Goal: Find specific page/section: Find specific page/section

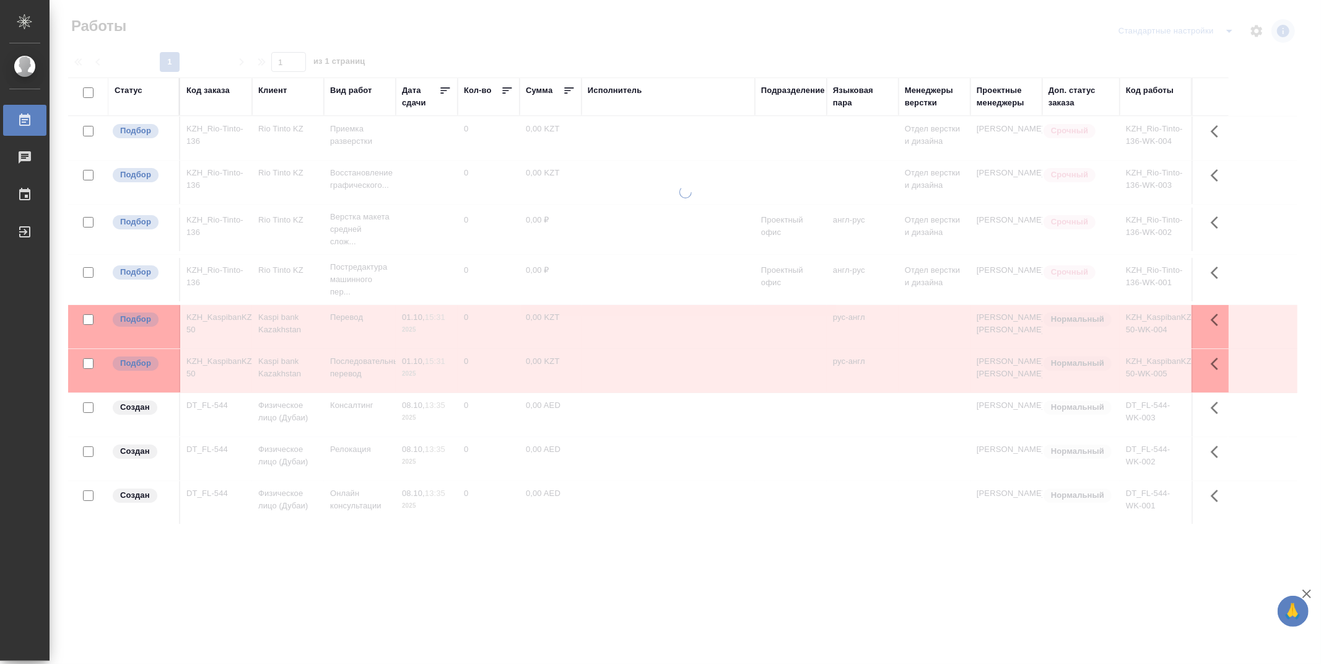
click at [807, 94] on div "Подразделение" at bounding box center [793, 90] width 64 height 12
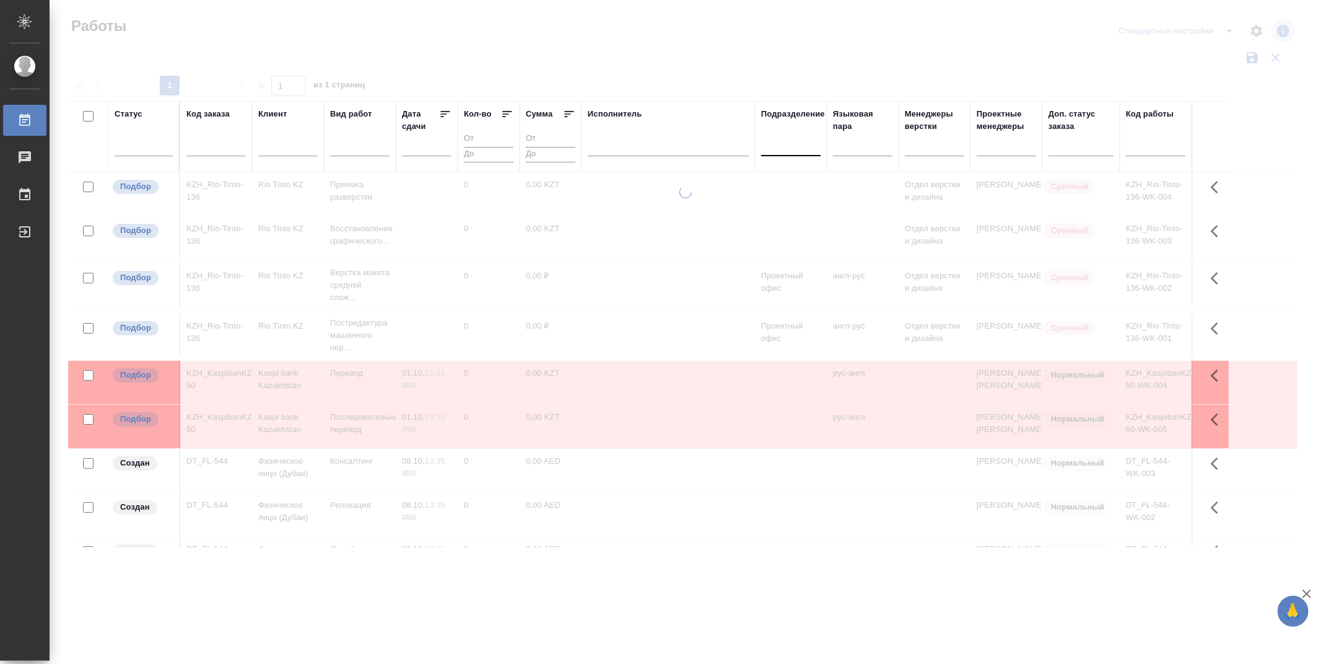
click at [797, 147] on div at bounding box center [790, 143] width 59 height 18
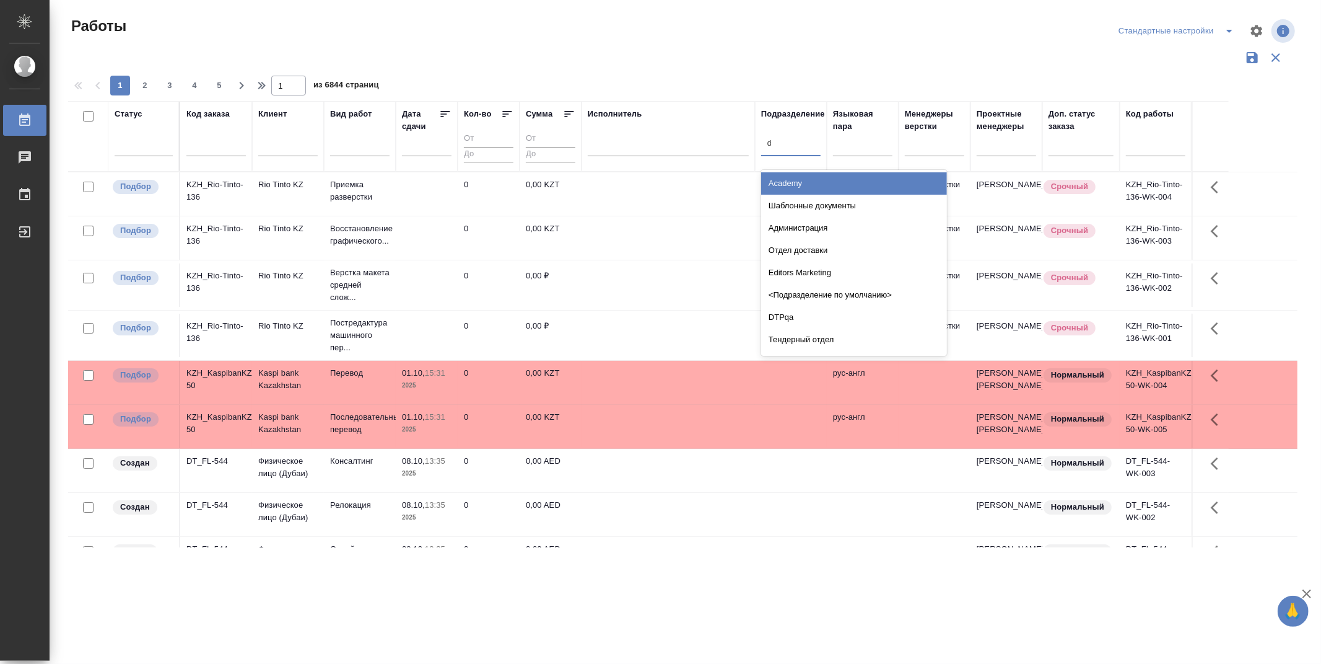
type input "dt"
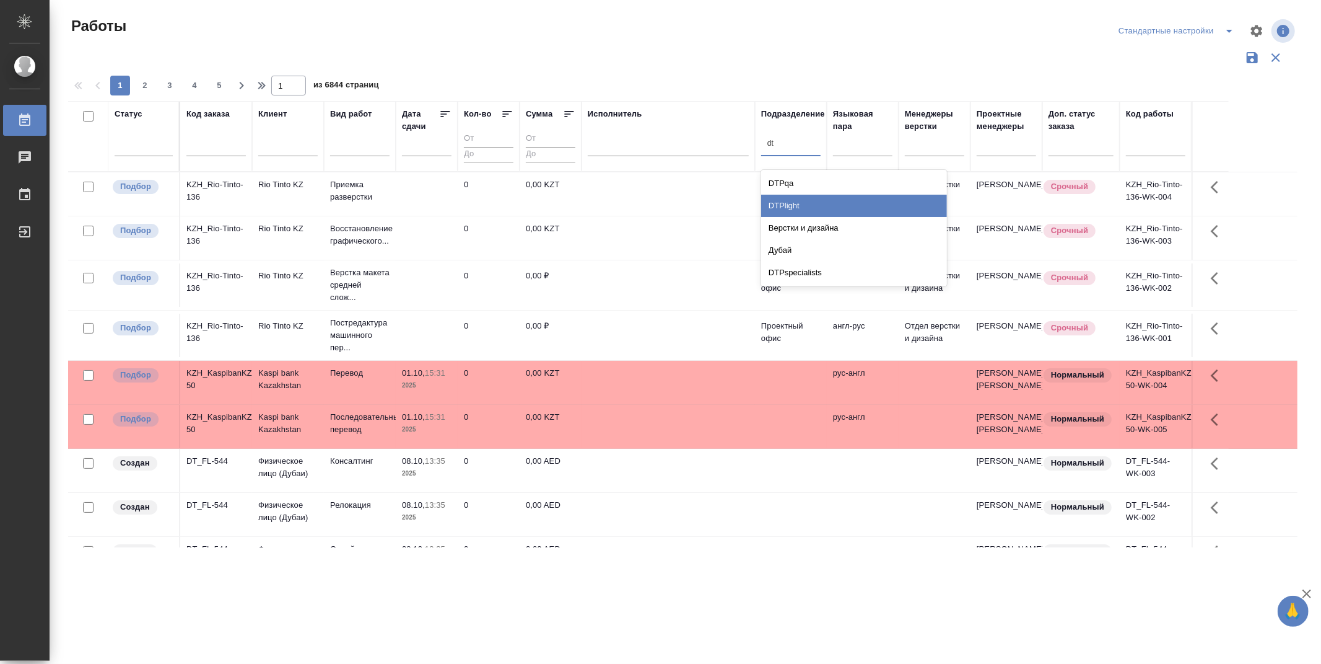
click at [819, 209] on div "DTPlight" at bounding box center [854, 206] width 186 height 22
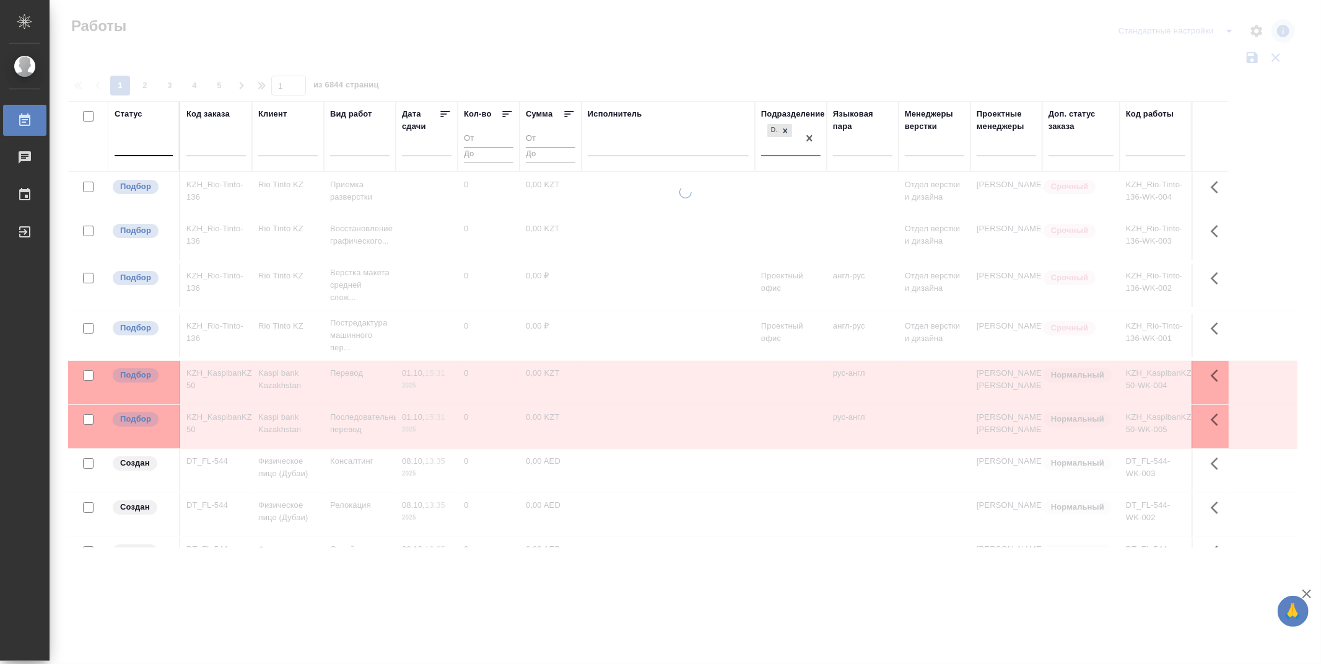
click at [157, 151] on div at bounding box center [144, 143] width 58 height 18
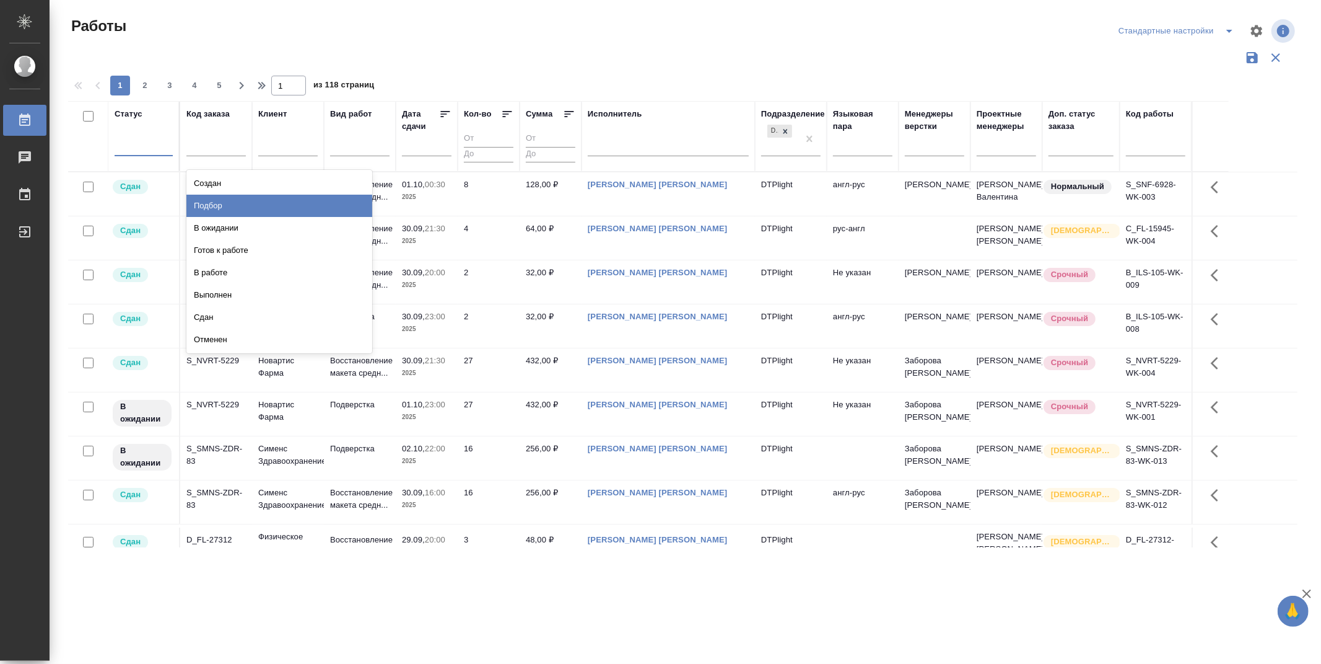
click at [325, 203] on div "Подбор" at bounding box center [279, 206] width 186 height 22
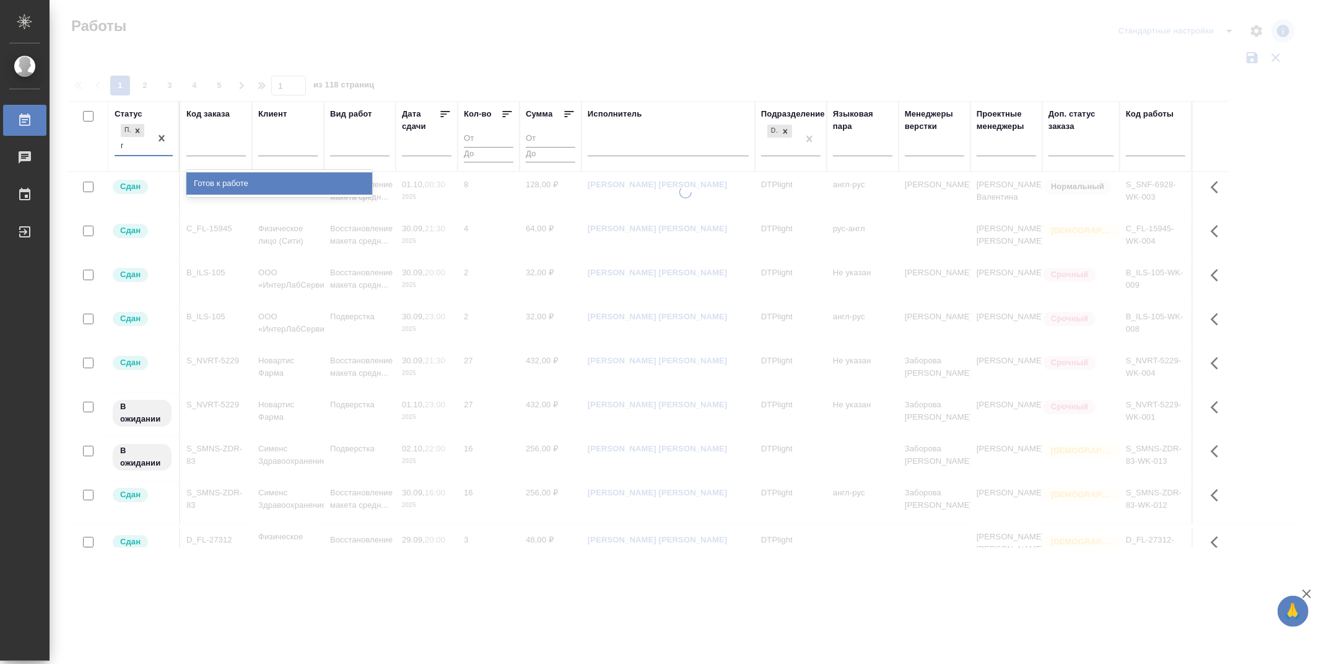
type input "го"
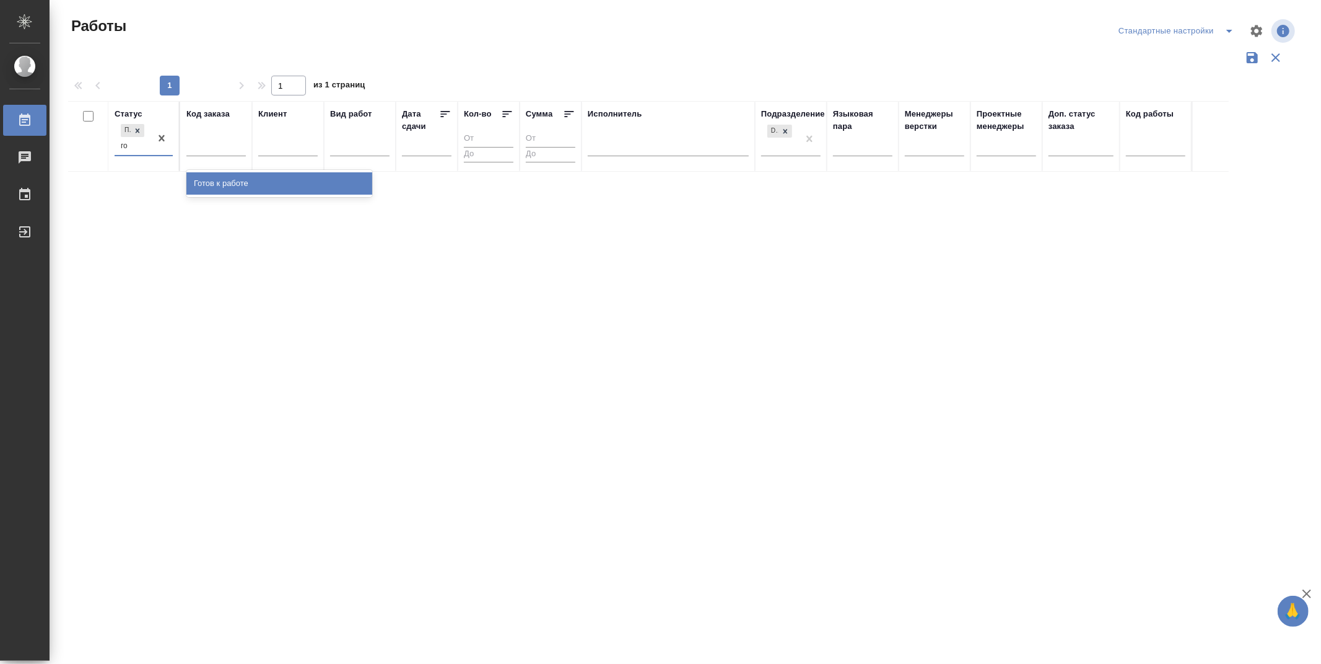
click at [310, 183] on div "Готов к работе" at bounding box center [279, 183] width 186 height 22
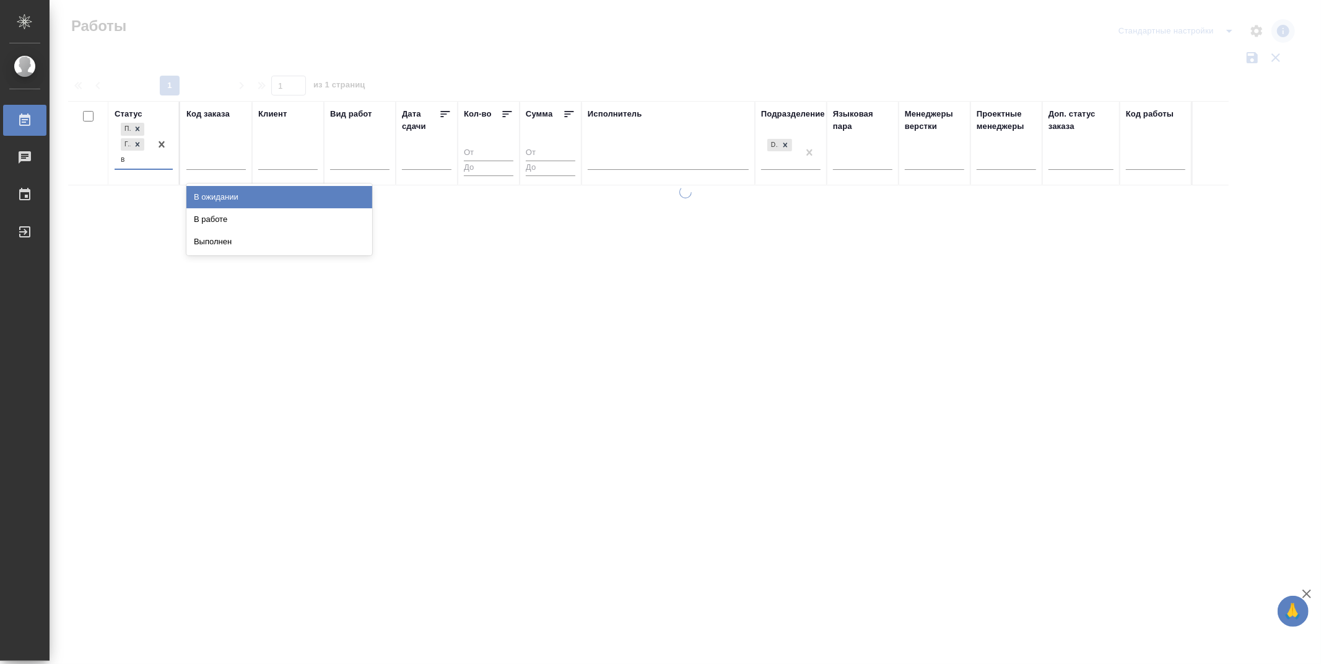
type input "в р"
click at [299, 192] on div "В работе" at bounding box center [279, 197] width 186 height 22
